Goal: Transaction & Acquisition: Obtain resource

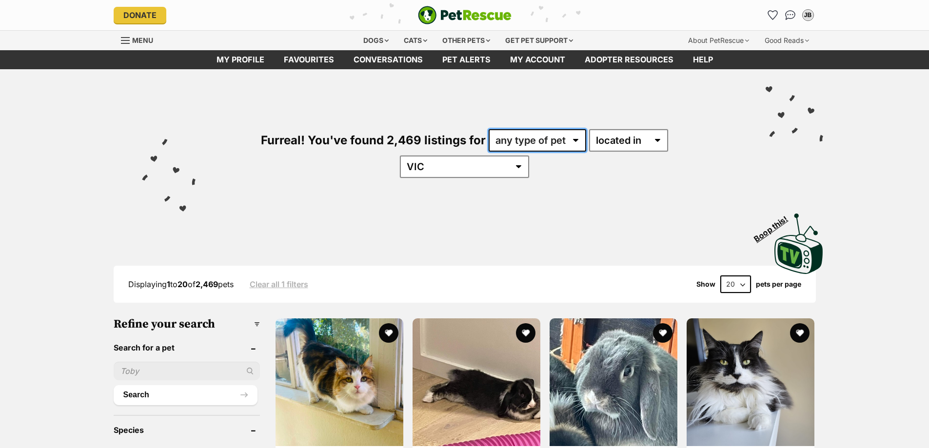
click at [519, 136] on select "any type of pet cats dogs other pets" at bounding box center [538, 140] width 98 height 22
select select "Cats"
click at [489, 129] on select "any type of pet cats dogs other pets" at bounding box center [538, 140] width 98 height 22
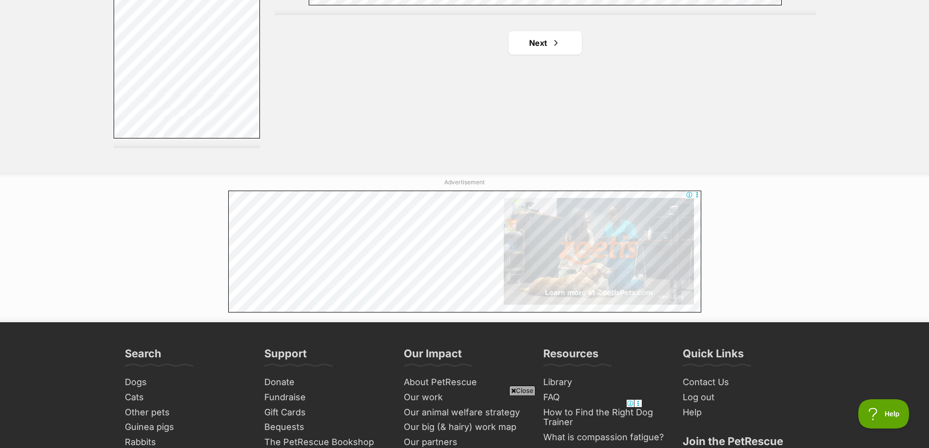
scroll to position [1931, 0]
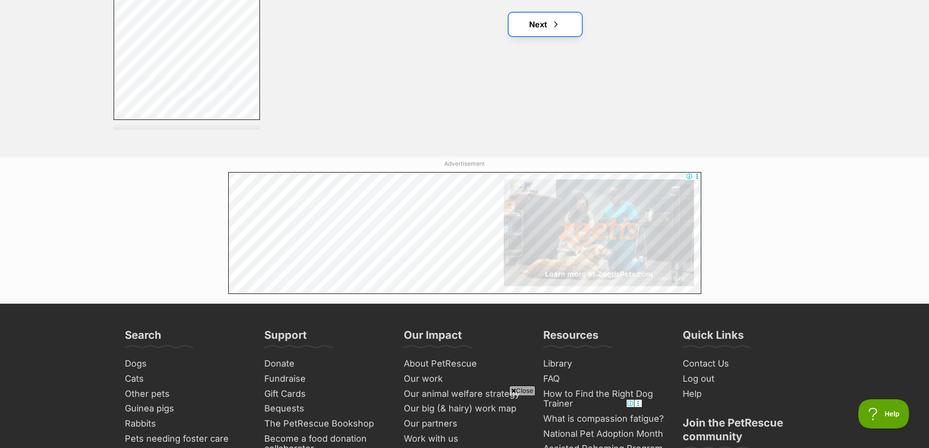
click at [557, 13] on link "Next" at bounding box center [545, 24] width 73 height 23
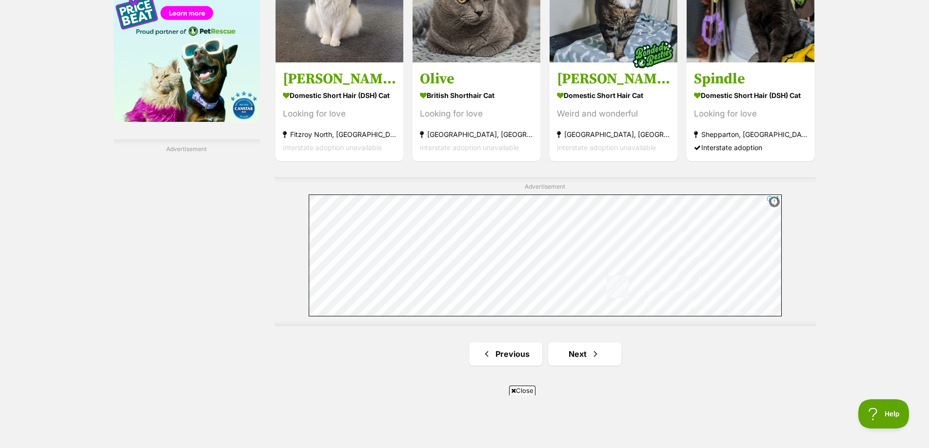
scroll to position [1623, 0]
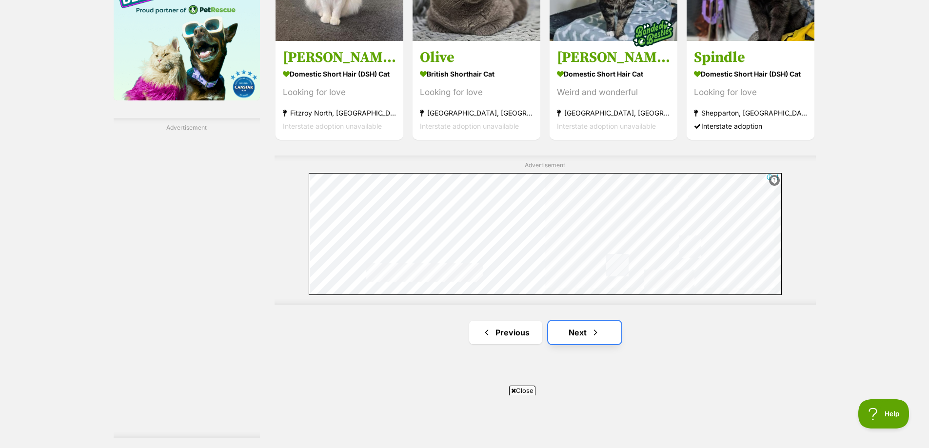
click at [578, 321] on link "Next" at bounding box center [584, 332] width 73 height 23
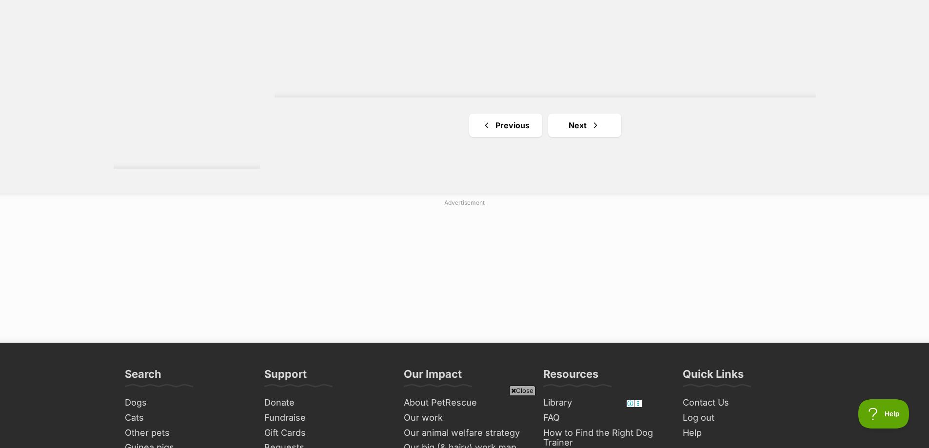
scroll to position [1898, 0]
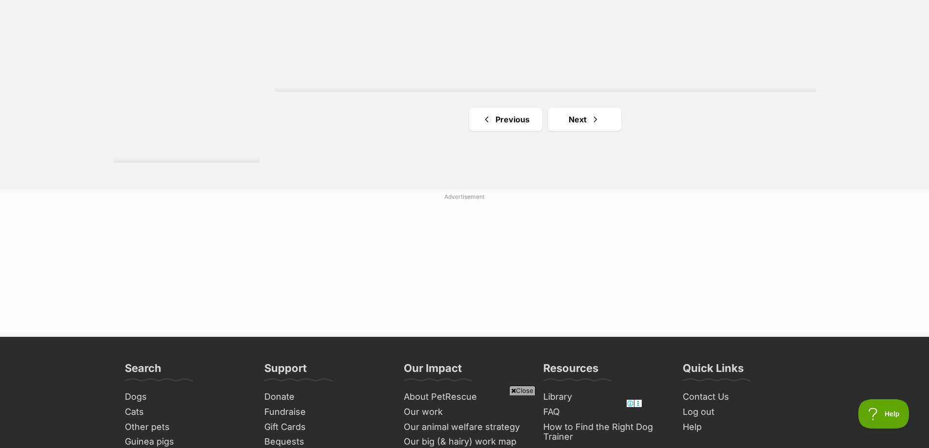
click at [600, 108] on link "Next" at bounding box center [584, 119] width 73 height 23
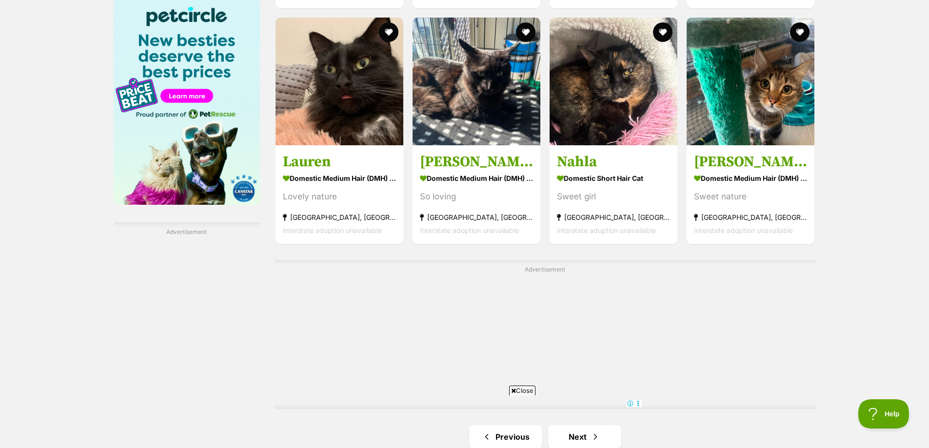
scroll to position [1574, 0]
